Goal: Information Seeking & Learning: Learn about a topic

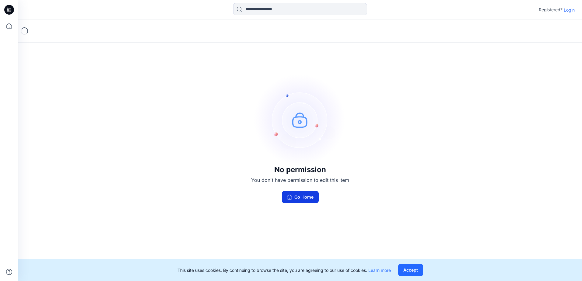
click at [300, 200] on button "Go Home" at bounding box center [300, 197] width 37 height 12
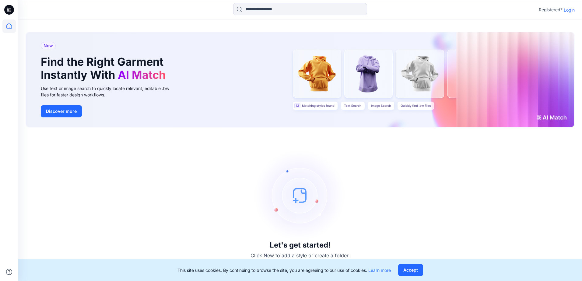
drag, startPoint x: 564, startPoint y: 10, endPoint x: 560, endPoint y: 14, distance: 6.7
click at [564, 9] on p "Login" at bounding box center [569, 10] width 11 height 6
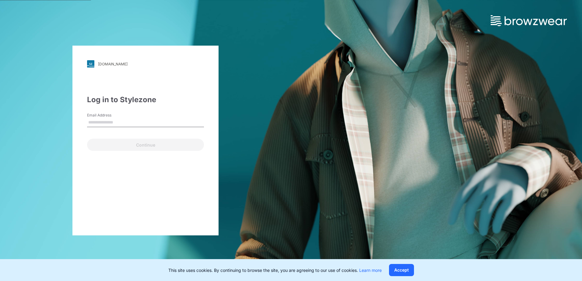
click at [145, 124] on input "Email Address" at bounding box center [145, 122] width 117 height 9
type input "**********"
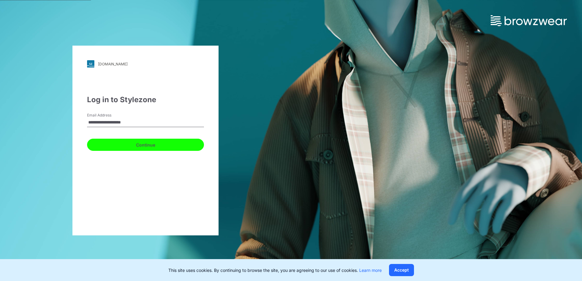
click at [127, 145] on button "Continue" at bounding box center [145, 145] width 117 height 12
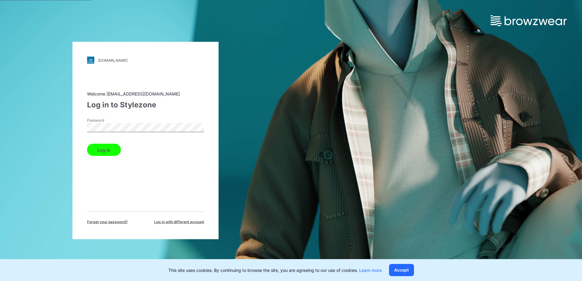
click at [99, 153] on button "Log in" at bounding box center [104, 150] width 34 height 12
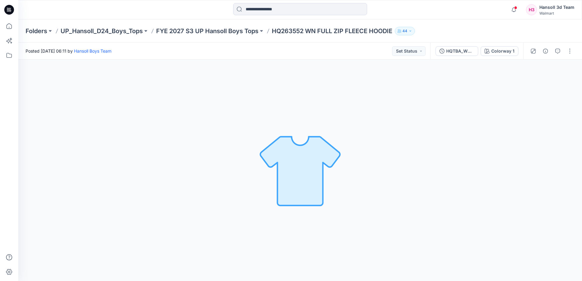
click at [201, 164] on div "Colorway 1 Loading... Material Properties Loading..." at bounding box center [300, 171] width 564 height 222
click at [319, 139] on img at bounding box center [299, 170] width 85 height 85
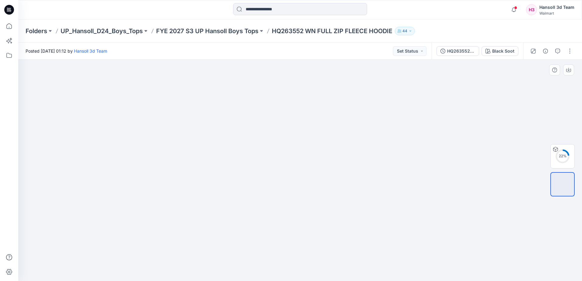
click at [254, 79] on img at bounding box center [300, 79] width 304 height 0
click at [191, 79] on img at bounding box center [300, 79] width 304 height 0
click at [494, 56] on div "HQ263552_ADM FC_WN FULL ZIP FLEECE HOODIE Black Soot" at bounding box center [477, 51] width 92 height 17
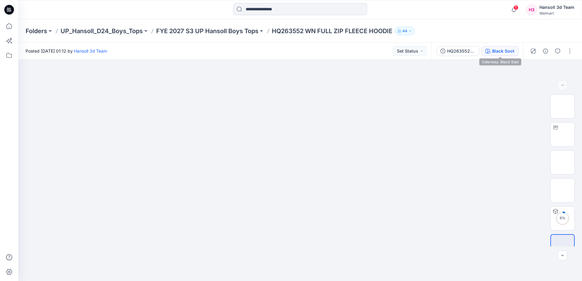
click at [504, 47] on button "Black Soot" at bounding box center [499, 51] width 37 height 10
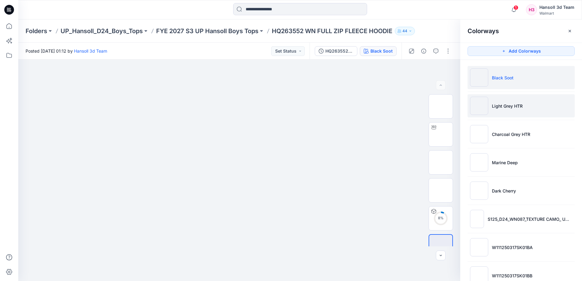
drag, startPoint x: 538, startPoint y: 107, endPoint x: 71, endPoint y: 186, distance: 474.0
click at [538, 107] on li "Light Grey HTR" at bounding box center [520, 105] width 107 height 23
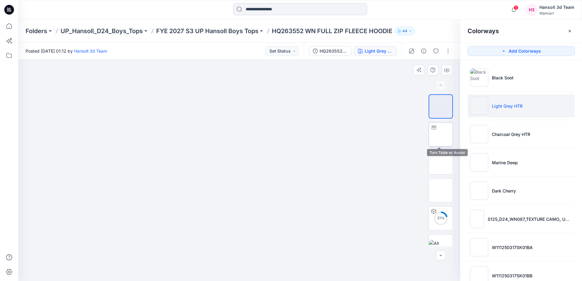
click at [441, 134] on img at bounding box center [441, 134] width 0 height 0
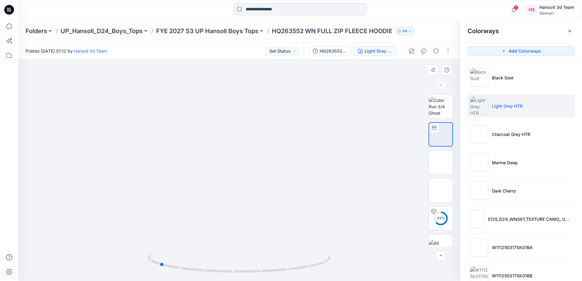
drag, startPoint x: 285, startPoint y: 272, endPoint x: 224, endPoint y: 231, distance: 73.2
click at [204, 272] on icon at bounding box center [240, 263] width 184 height 23
drag, startPoint x: 258, startPoint y: 169, endPoint x: 258, endPoint y: 195, distance: 25.9
drag, startPoint x: 231, startPoint y: 108, endPoint x: 251, endPoint y: 148, distance: 45.3
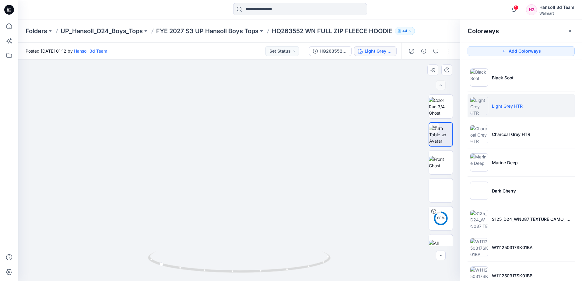
click at [251, 148] on img at bounding box center [198, 41] width 1058 height 480
